Goal: Find specific page/section: Find specific page/section

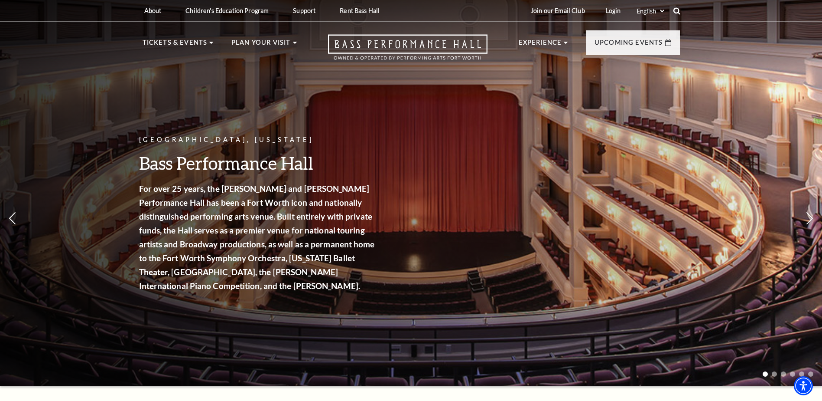
click at [677, 11] on icon at bounding box center [677, 11] width 8 height 8
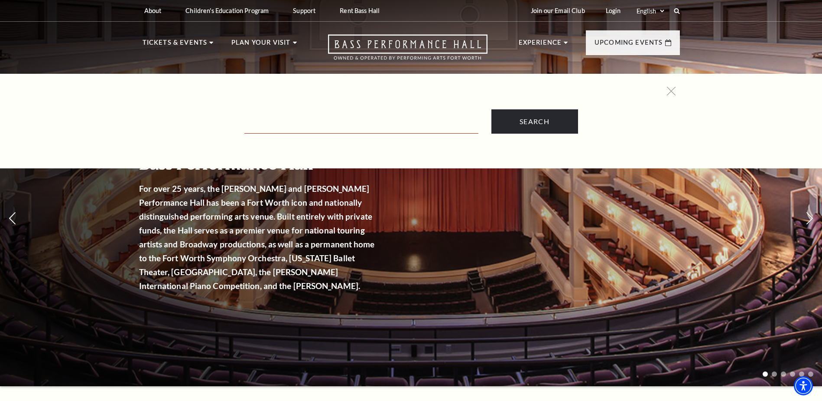
click at [334, 122] on input "Text field" at bounding box center [361, 125] width 234 height 18
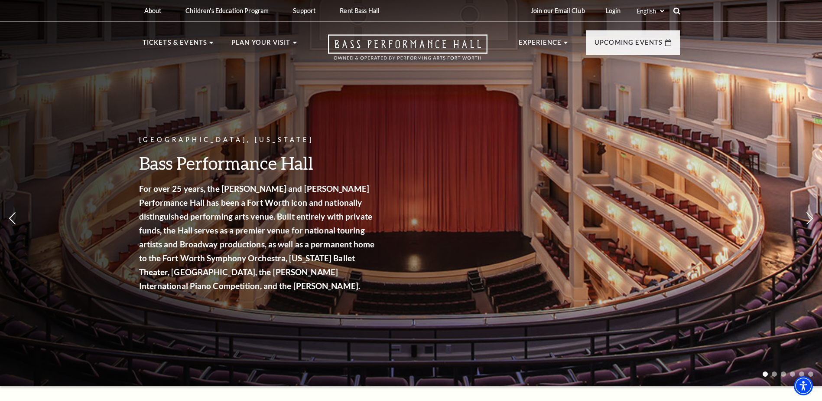
click at [679, 8] on icon at bounding box center [677, 11] width 8 height 8
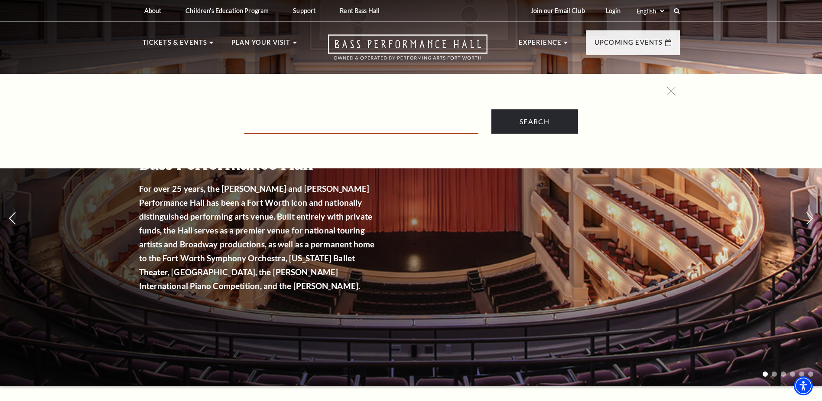
click at [266, 126] on input "Text field" at bounding box center [361, 125] width 234 height 18
